Goal: Transaction & Acquisition: Purchase product/service

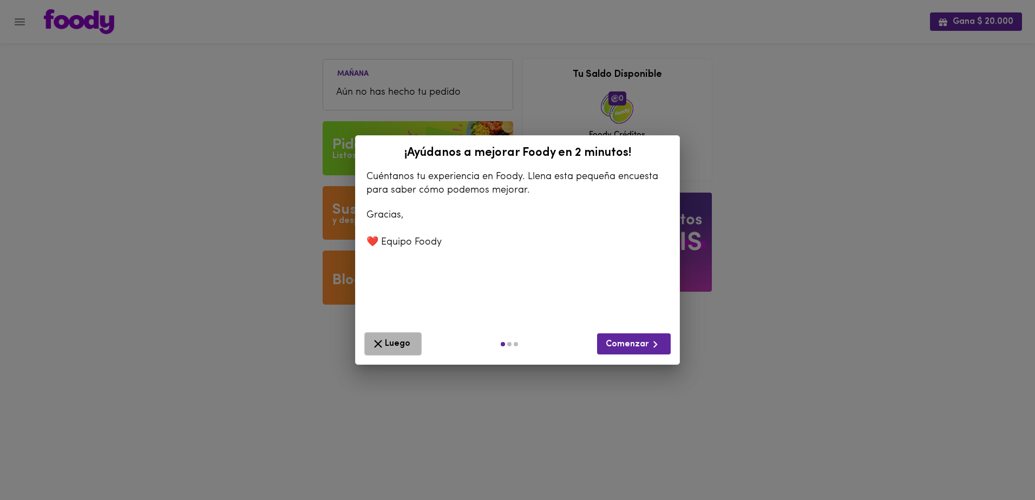
click at [389, 344] on span "Luego" at bounding box center [392, 344] width 43 height 14
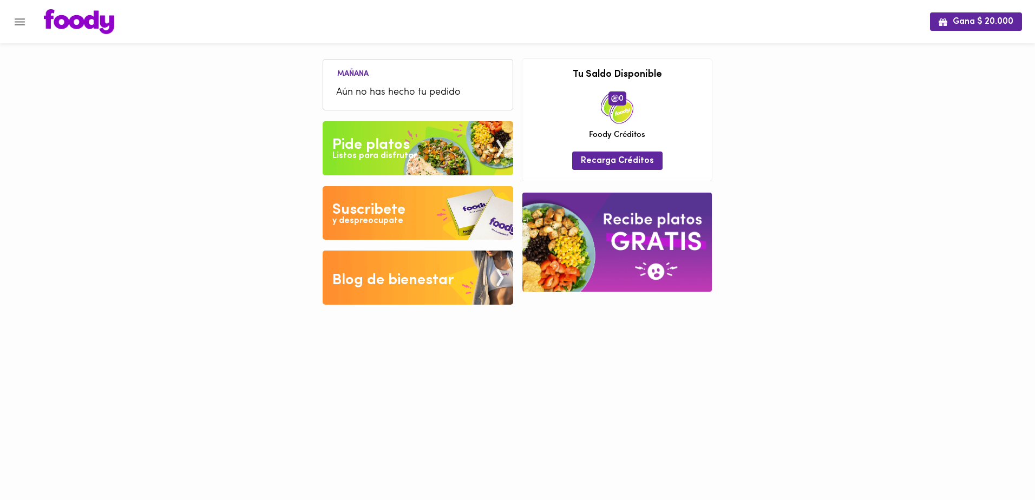
click at [387, 142] on div "Pide platos" at bounding box center [370, 145] width 77 height 22
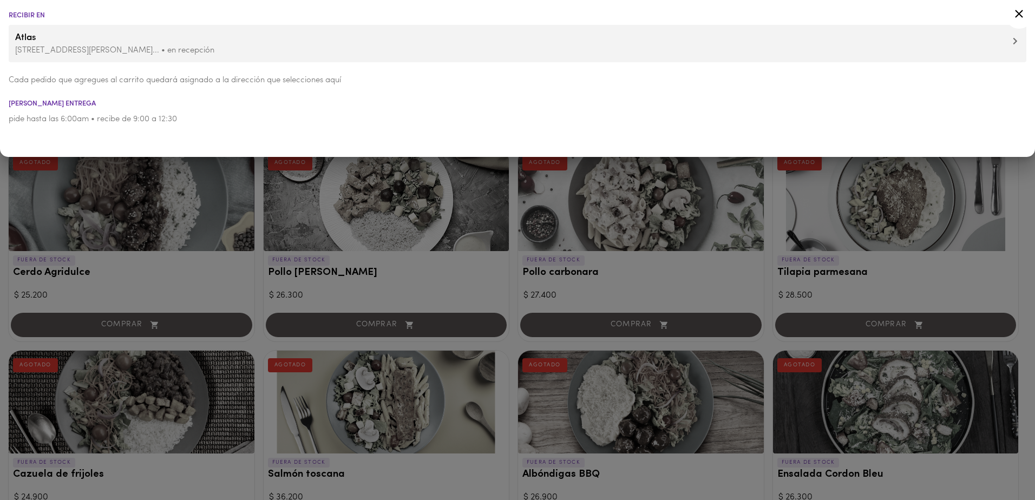
click at [371, 208] on div at bounding box center [517, 250] width 1035 height 500
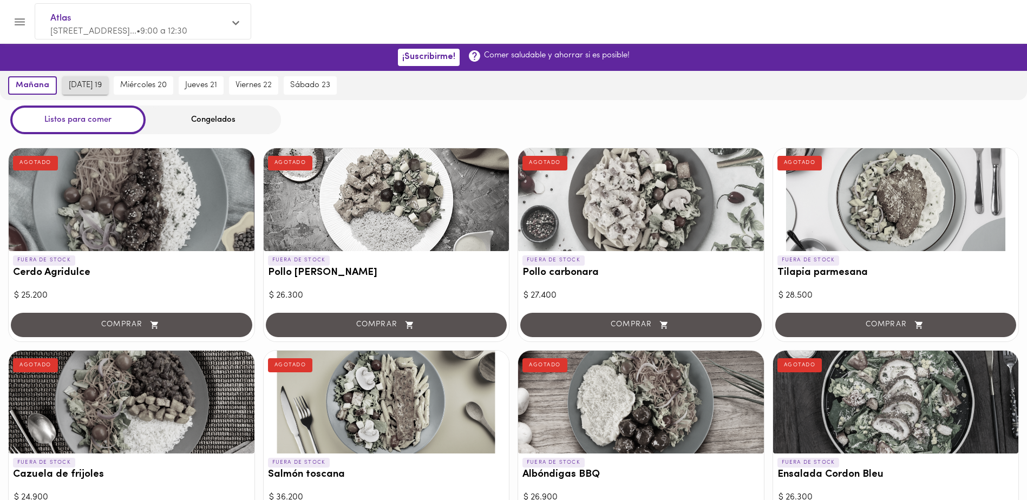
click at [91, 88] on span "[DATE] 19" at bounding box center [85, 86] width 33 height 10
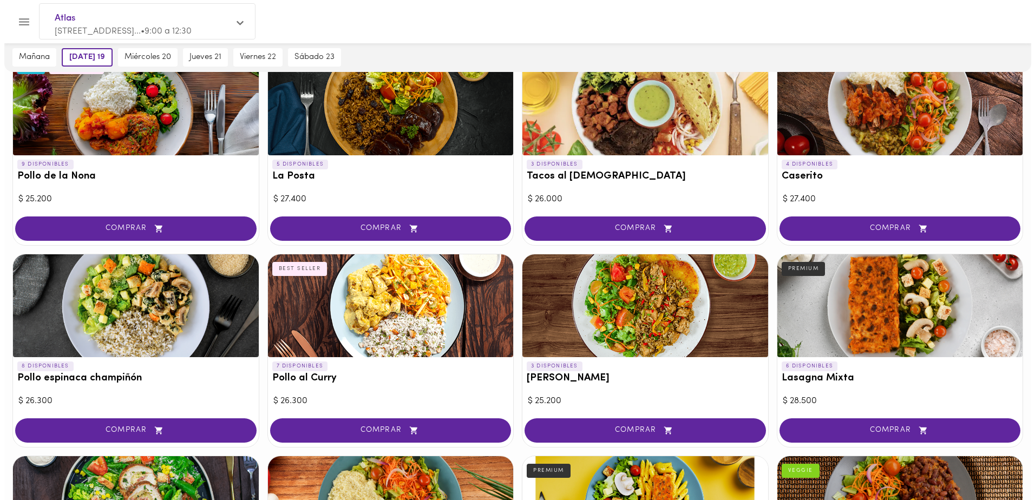
scroll to position [476, 0]
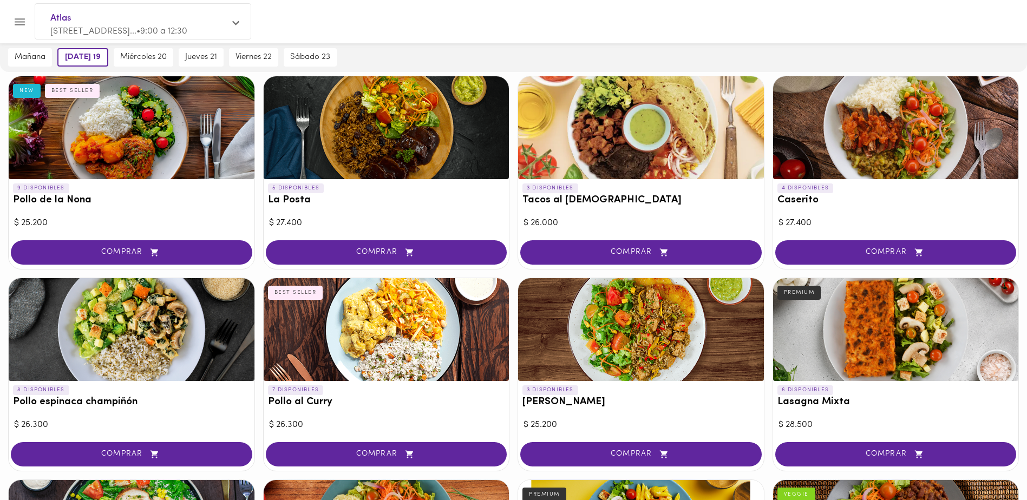
click at [181, 152] on div at bounding box center [132, 127] width 246 height 103
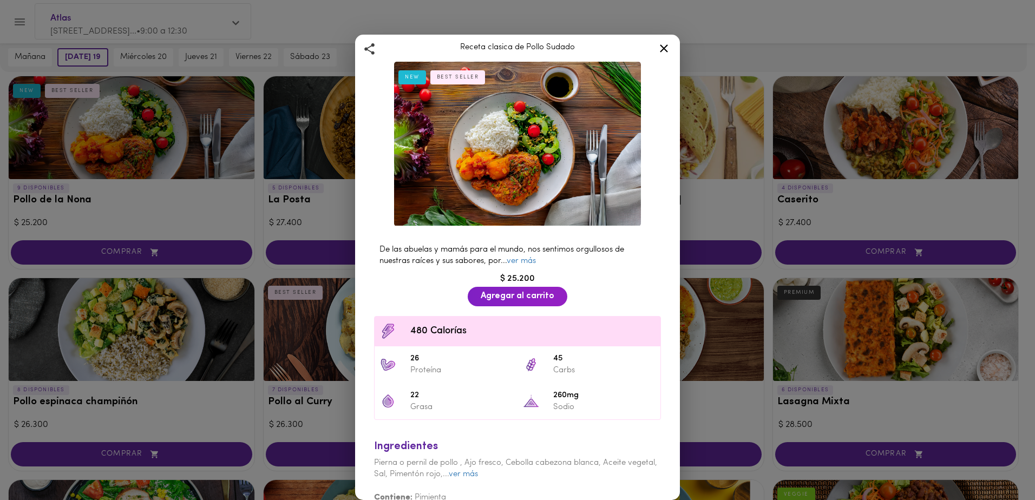
scroll to position [40, 0]
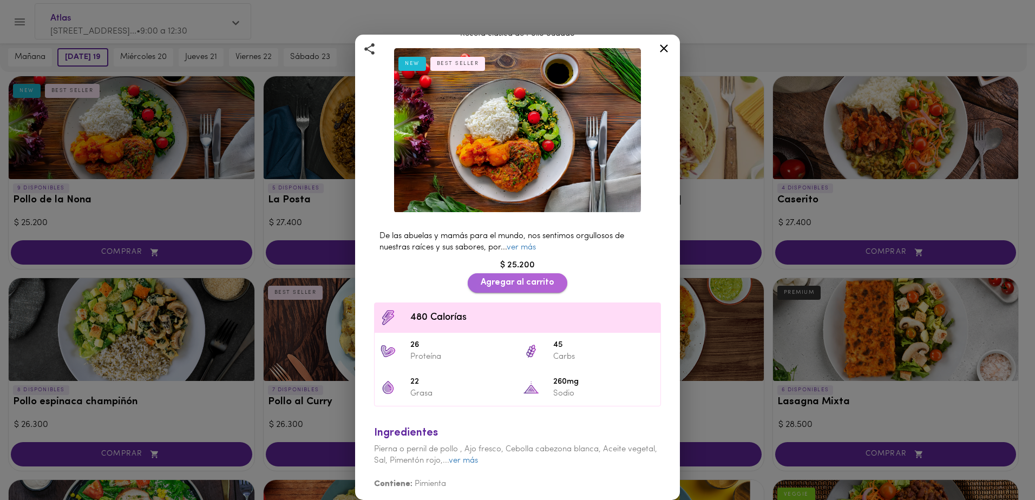
click at [526, 278] on span "Agregar al carrito" at bounding box center [518, 283] width 74 height 10
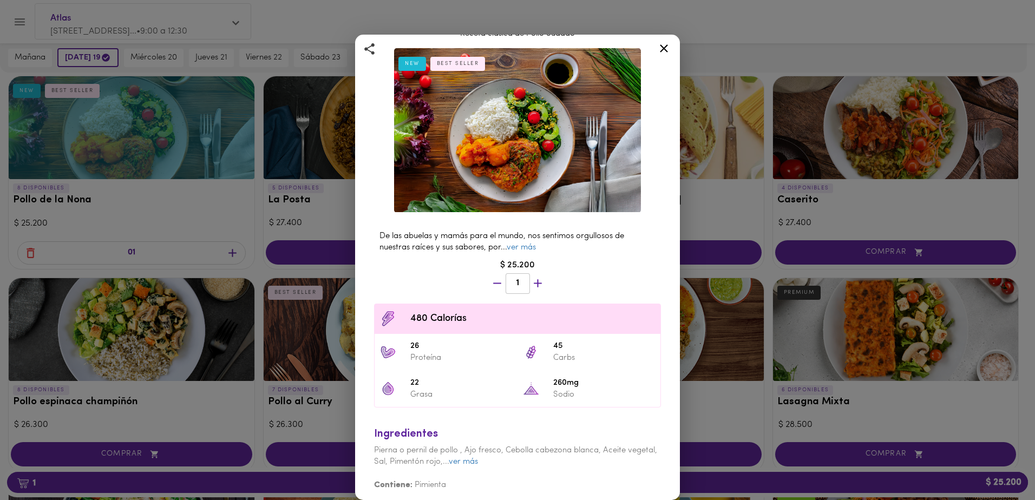
scroll to position [41, 0]
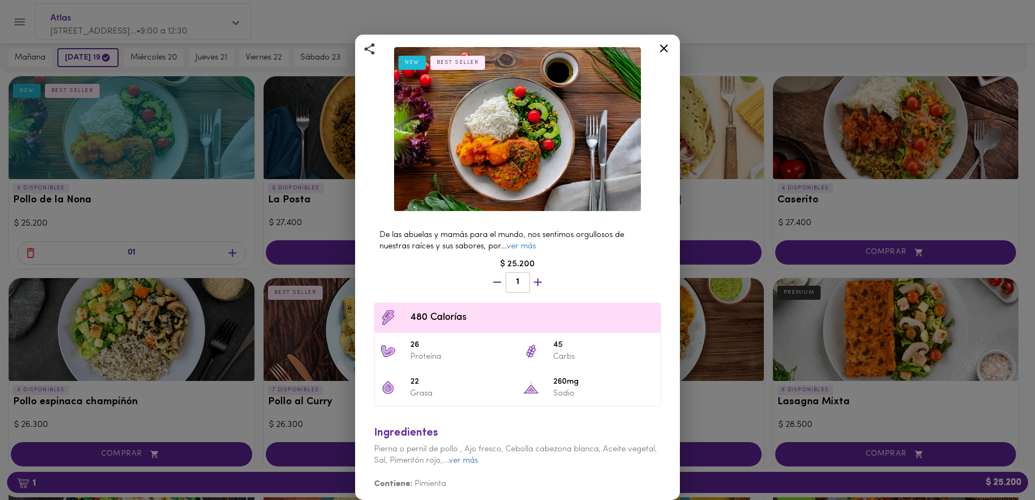
click at [659, 48] on icon at bounding box center [664, 49] width 14 height 14
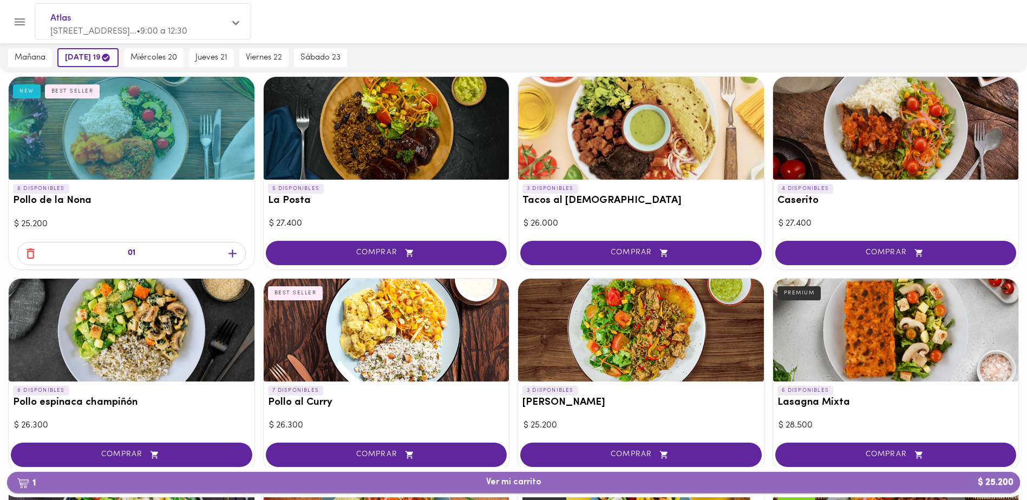
click at [937, 486] on span "1 Ver mi carrito $ 25.200" at bounding box center [514, 482] width 996 height 10
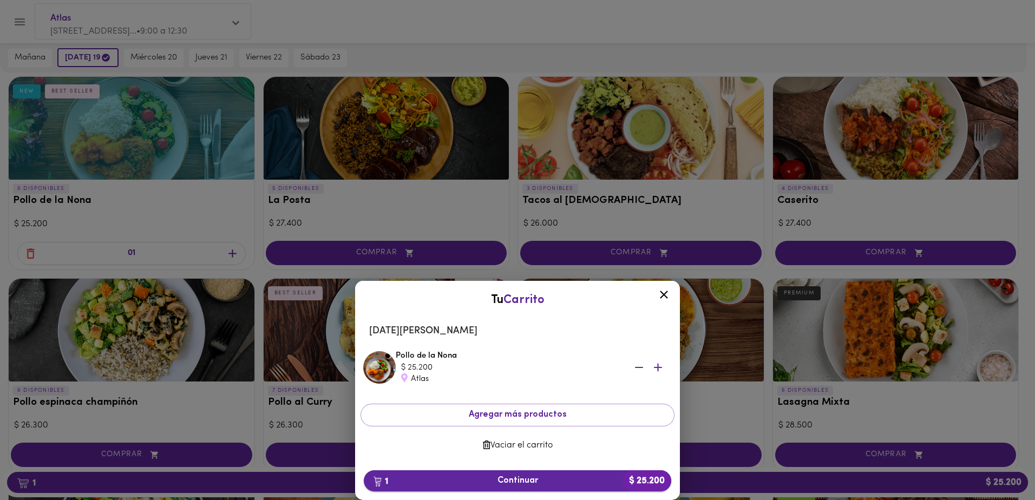
click at [517, 482] on span "1 Continuar $ 25.200" at bounding box center [517, 481] width 290 height 10
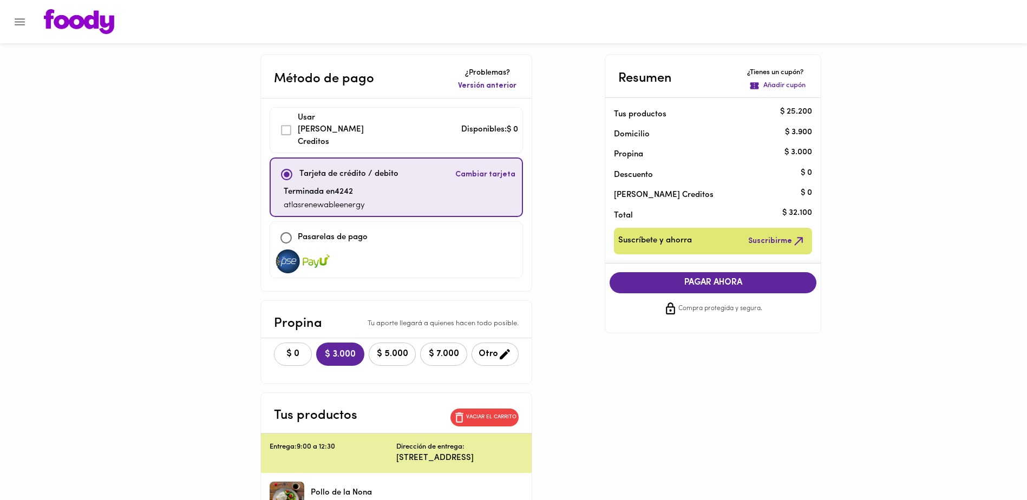
click at [274, 347] on button "$ 0" at bounding box center [293, 354] width 38 height 23
click at [740, 290] on button "PAGAR AHORA" at bounding box center [713, 282] width 207 height 21
